Goal: Transaction & Acquisition: Purchase product/service

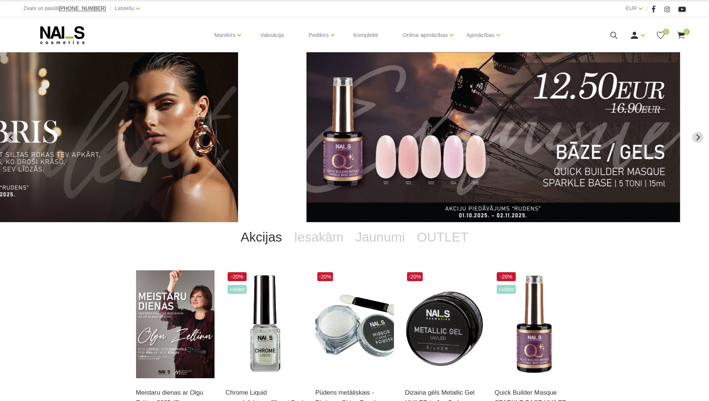
drag, startPoint x: 615, startPoint y: 164, endPoint x: 464, endPoint y: 161, distance: 151.3
click at [368, 166] on img "2 of 11" at bounding box center [493, 137] width 374 height 170
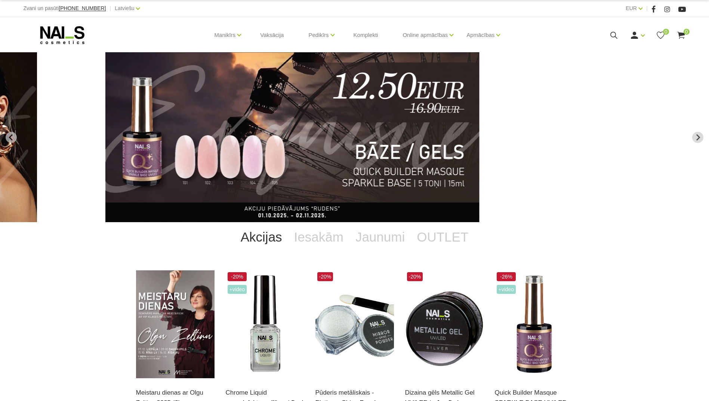
drag, startPoint x: 584, startPoint y: 161, endPoint x: 448, endPoint y: 162, distance: 136.7
click at [448, 163] on img "2 of 11" at bounding box center [292, 137] width 374 height 170
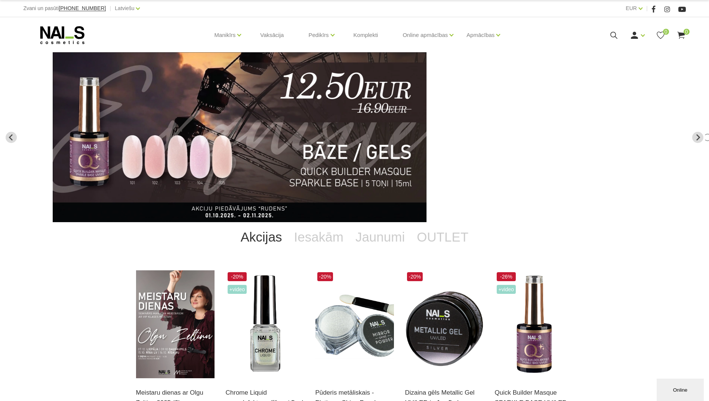
drag, startPoint x: 616, startPoint y: 158, endPoint x: 303, endPoint y: 163, distance: 313.4
click at [495, 163] on li "3 of 11" at bounding box center [707, 137] width 425 height 170
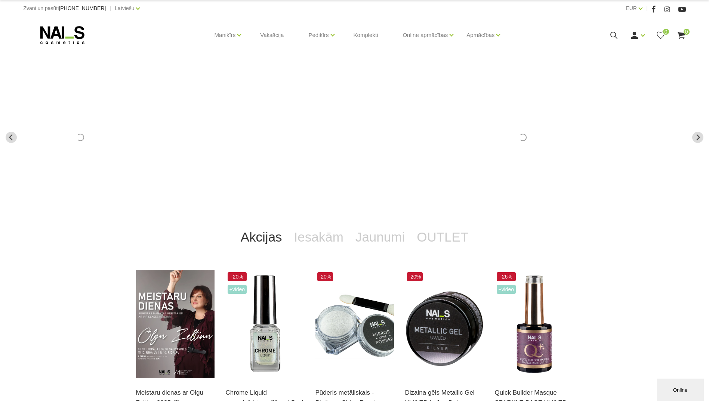
drag, startPoint x: 340, startPoint y: 168, endPoint x: 492, endPoint y: 170, distance: 151.3
click at [492, 170] on li "4 of 11" at bounding box center [522, 137] width 425 height 170
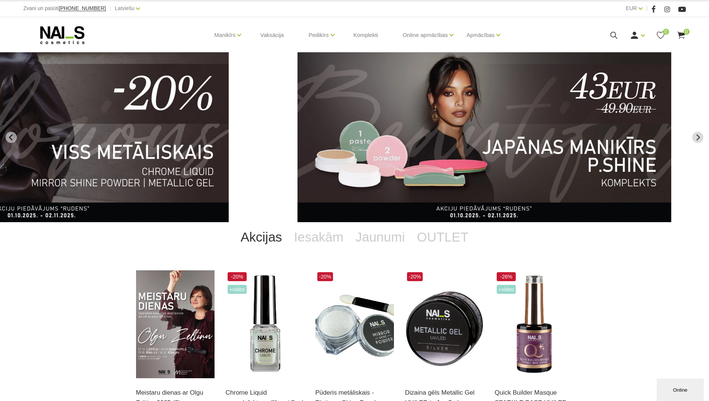
drag, startPoint x: 595, startPoint y: 154, endPoint x: 208, endPoint y: 160, distance: 386.7
click at [297, 160] on img "5 of 11" at bounding box center [484, 137] width 374 height 170
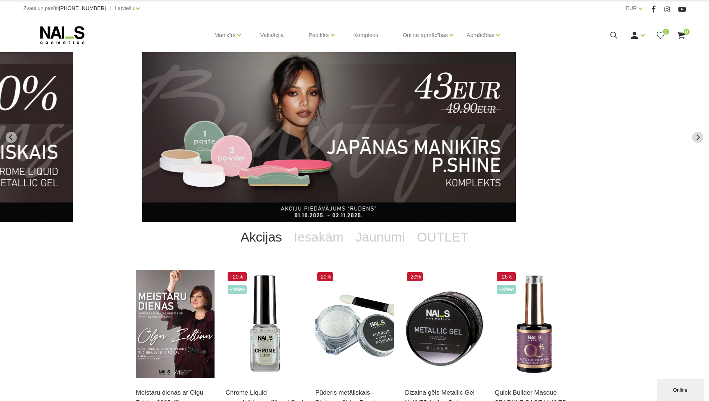
drag, startPoint x: 570, startPoint y: 147, endPoint x: 228, endPoint y: 153, distance: 341.5
click at [276, 154] on link "5 of 11" at bounding box center [354, 137] width 425 height 170
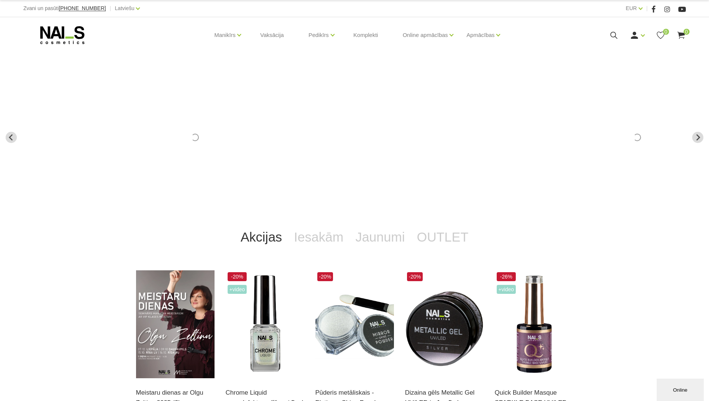
drag, startPoint x: 507, startPoint y: 153, endPoint x: 555, endPoint y: 153, distance: 48.9
click at [555, 153] on li "7 of 11" at bounding box center [636, 137] width 425 height 170
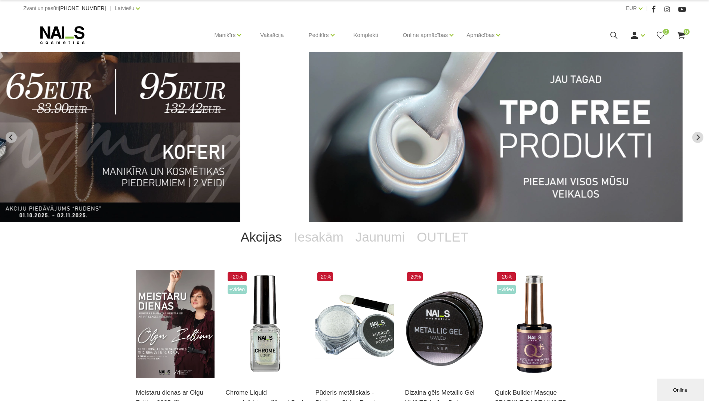
drag, startPoint x: 511, startPoint y: 176, endPoint x: 213, endPoint y: 190, distance: 298.4
click at [220, 190] on img "6 of 11" at bounding box center [54, 137] width 374 height 170
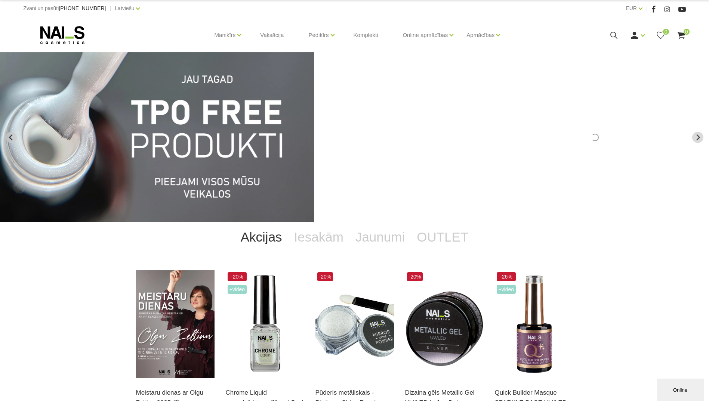
drag, startPoint x: 482, startPoint y: 172, endPoint x: 382, endPoint y: 169, distance: 100.1
click at [395, 172] on li "8 of 11" at bounding box center [595, 137] width 425 height 170
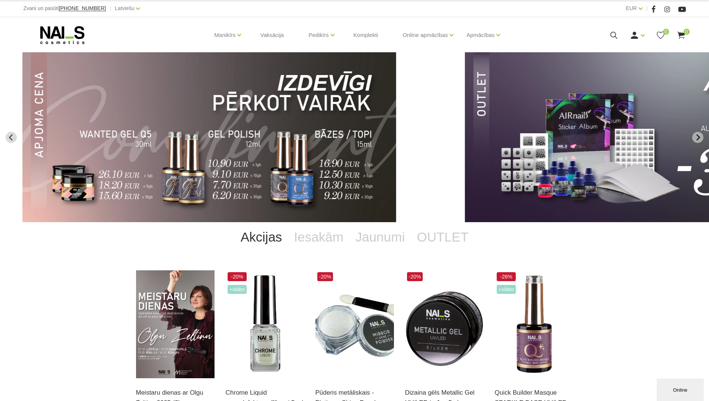
drag, startPoint x: 557, startPoint y: 168, endPoint x: 138, endPoint y: 162, distance: 419.2
click at [198, 165] on link "8 of 11" at bounding box center [234, 137] width 425 height 170
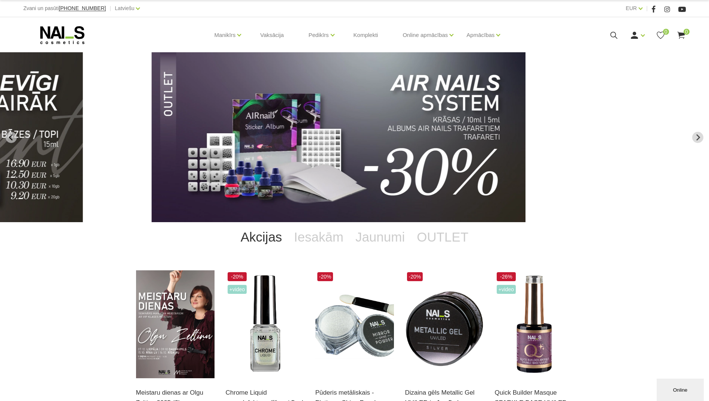
drag, startPoint x: 405, startPoint y: 146, endPoint x: 277, endPoint y: 153, distance: 128.3
click at [277, 153] on img "9 of 11" at bounding box center [338, 137] width 374 height 170
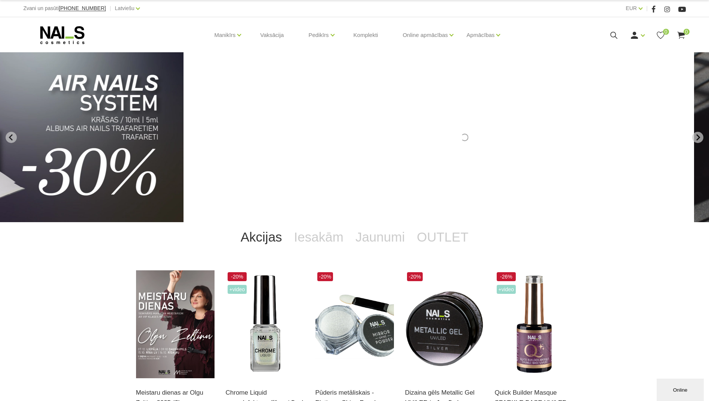
drag, startPoint x: 493, startPoint y: 130, endPoint x: 269, endPoint y: 133, distance: 224.5
click at [289, 133] on li "10 of 11" at bounding box center [464, 137] width 425 height 170
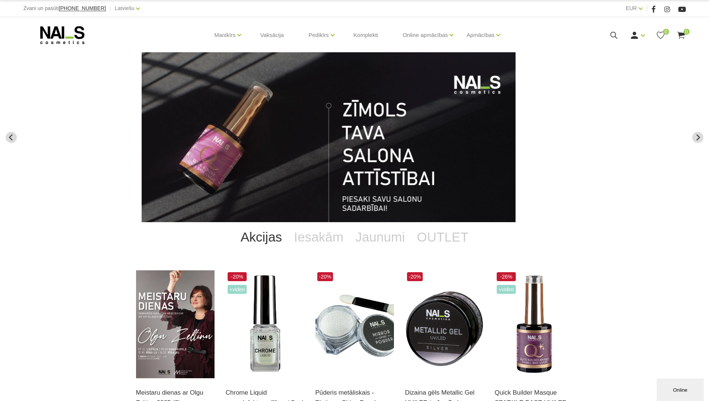
drag, startPoint x: 189, startPoint y: 134, endPoint x: 143, endPoint y: 139, distance: 46.5
click at [160, 134] on img "11 of 11" at bounding box center [329, 137] width 374 height 170
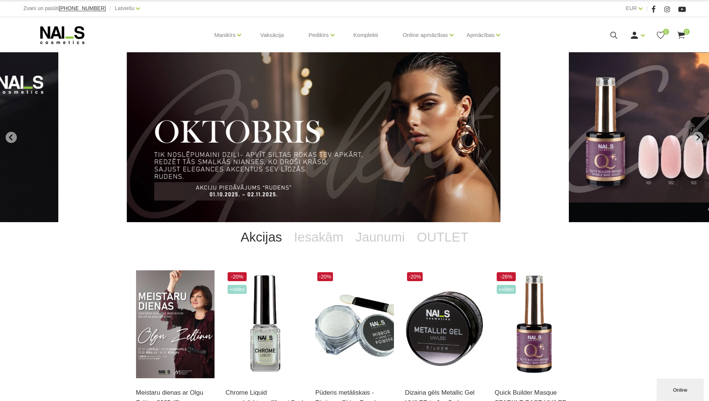
drag, startPoint x: 227, startPoint y: 133, endPoint x: 30, endPoint y: 141, distance: 198.1
click at [127, 138] on img "1 of 11" at bounding box center [314, 137] width 374 height 170
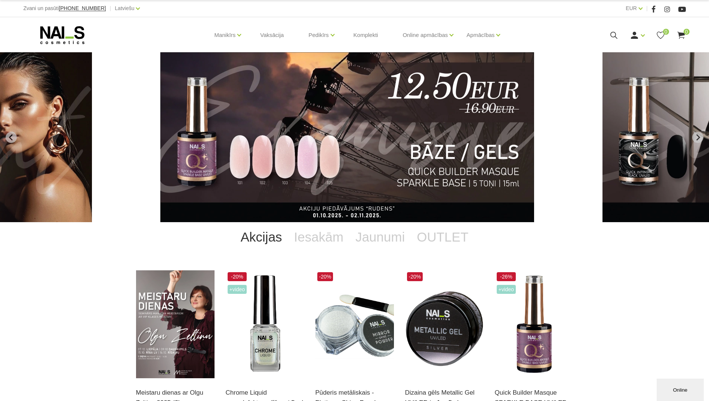
drag, startPoint x: 527, startPoint y: 128, endPoint x: 371, endPoint y: 127, distance: 155.8
click at [365, 128] on img "2 of 11" at bounding box center [347, 137] width 374 height 170
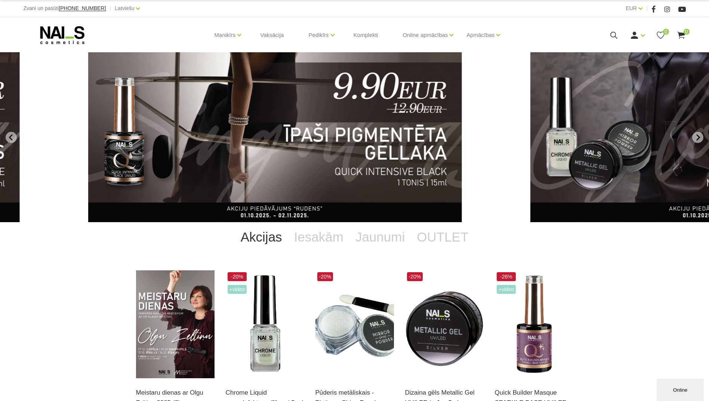
drag, startPoint x: 306, startPoint y: 121, endPoint x: 204, endPoint y: 132, distance: 102.6
click at [238, 125] on img "3 of 11" at bounding box center [275, 137] width 374 height 170
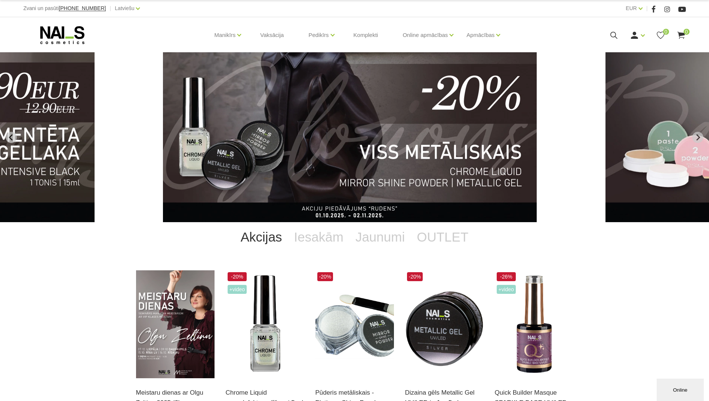
drag, startPoint x: 493, startPoint y: 122, endPoint x: 306, endPoint y: 124, distance: 187.2
click at [299, 124] on img "4 of 11" at bounding box center [350, 137] width 374 height 170
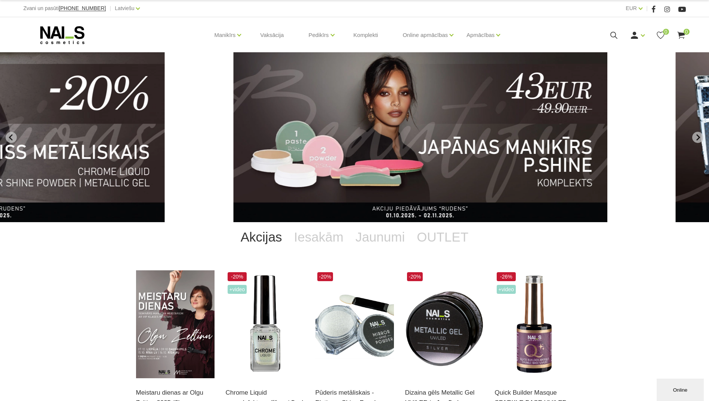
drag, startPoint x: 530, startPoint y: 119, endPoint x: 241, endPoint y: 124, distance: 289.5
click at [233, 123] on img "5 of 11" at bounding box center [420, 137] width 374 height 170
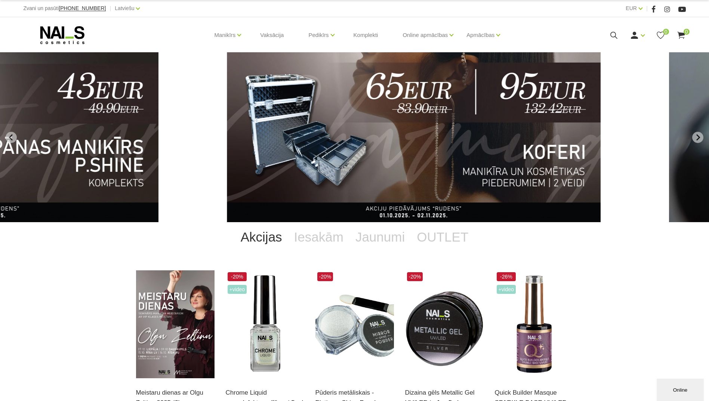
drag, startPoint x: 257, startPoint y: 124, endPoint x: 44, endPoint y: 133, distance: 213.1
click at [227, 133] on img "6 of 11" at bounding box center [414, 137] width 374 height 170
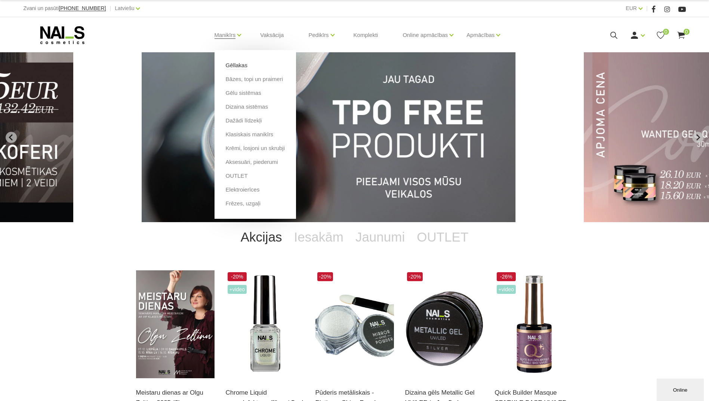
click at [235, 65] on link "Gēllakas" at bounding box center [237, 65] width 22 height 8
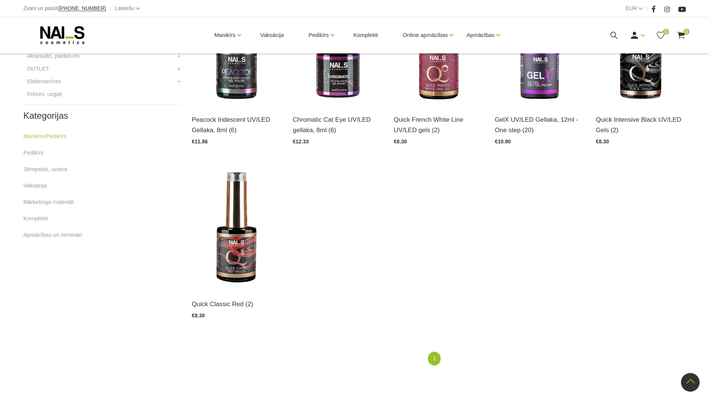
scroll to position [336, 0]
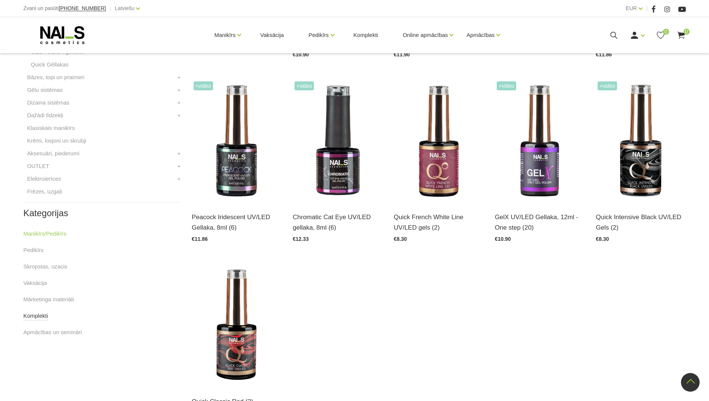
click at [32, 318] on link "Komplekti" at bounding box center [35, 316] width 25 height 9
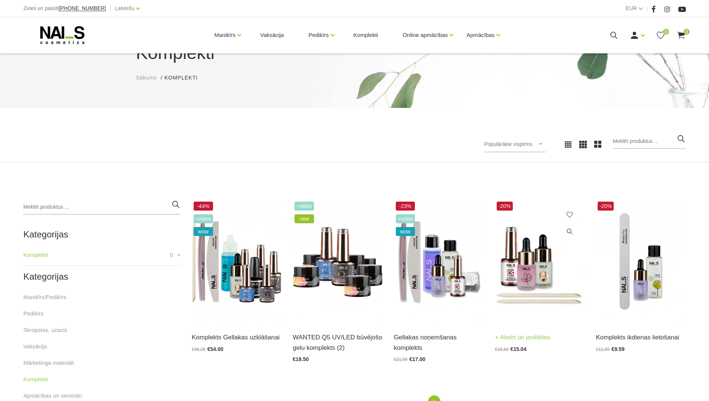
scroll to position [75, 0]
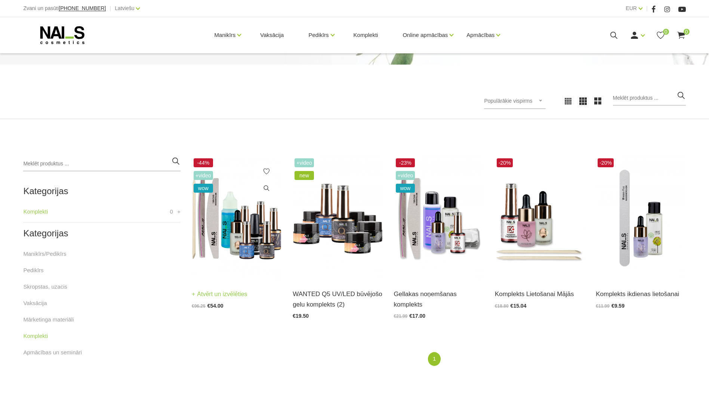
click at [218, 225] on img at bounding box center [237, 218] width 90 height 123
click at [241, 217] on img at bounding box center [237, 218] width 90 height 123
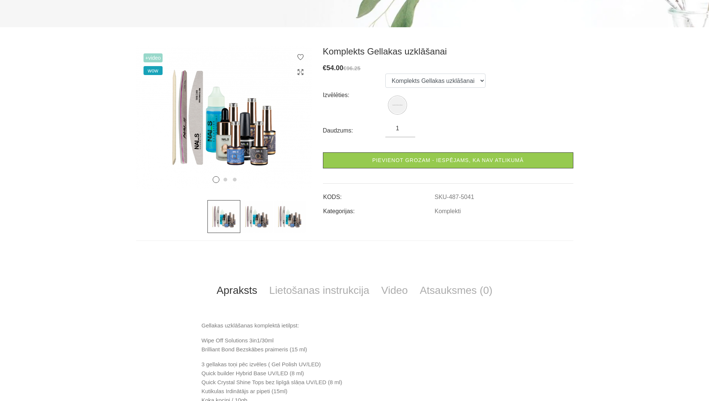
scroll to position [261, 0]
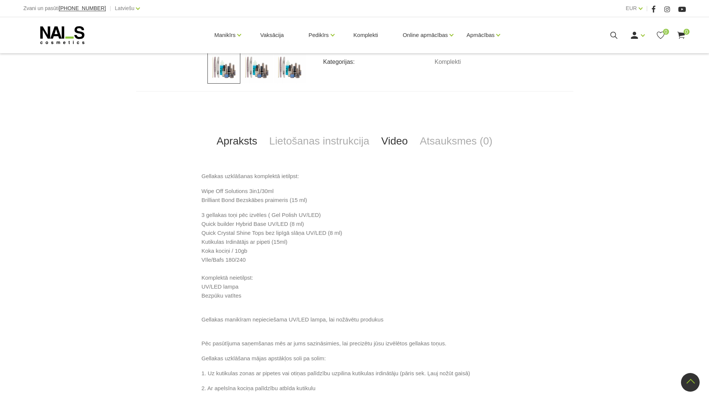
click at [406, 140] on link "Video" at bounding box center [394, 141] width 38 height 25
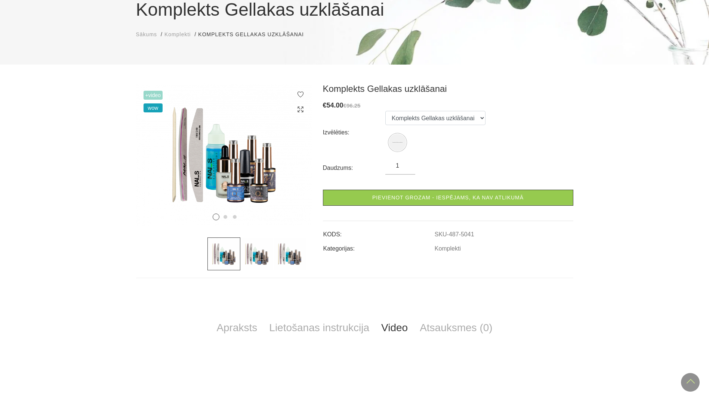
scroll to position [0, 0]
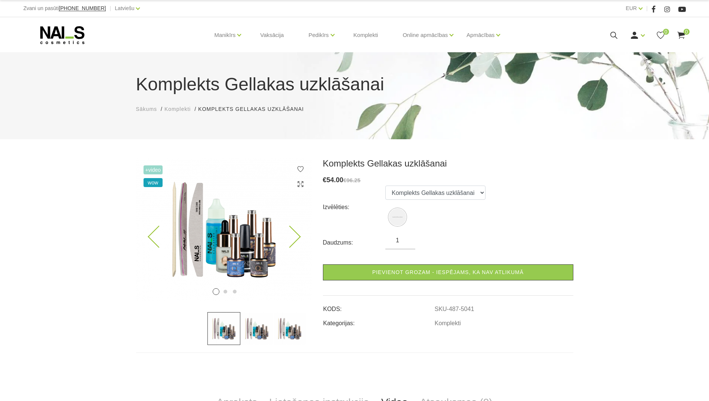
click at [274, 244] on img at bounding box center [224, 229] width 176 height 143
click at [236, 250] on img at bounding box center [224, 229] width 176 height 143
click at [254, 331] on img at bounding box center [256, 328] width 33 height 33
click at [298, 186] on use at bounding box center [300, 184] width 6 height 6
